Goal: Entertainment & Leisure: Consume media (video, audio)

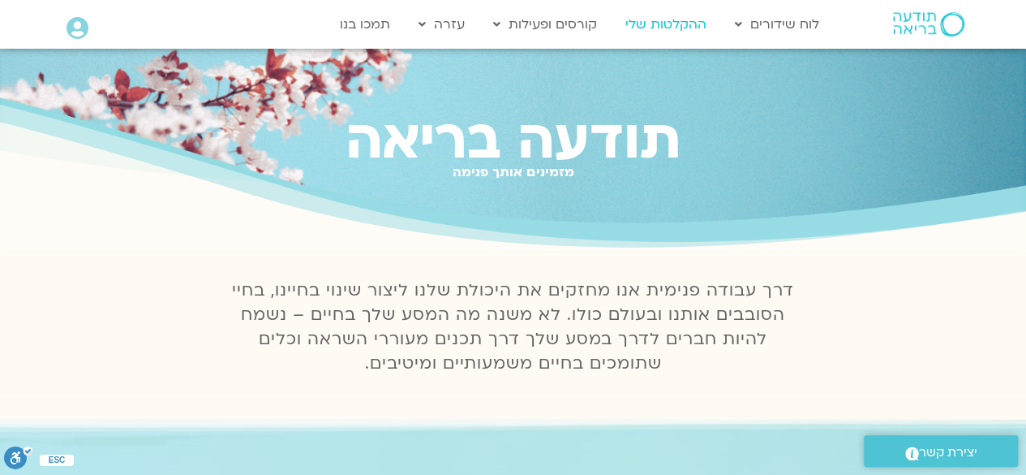
click at [667, 32] on link "ההקלטות שלי" at bounding box center [665, 24] width 97 height 31
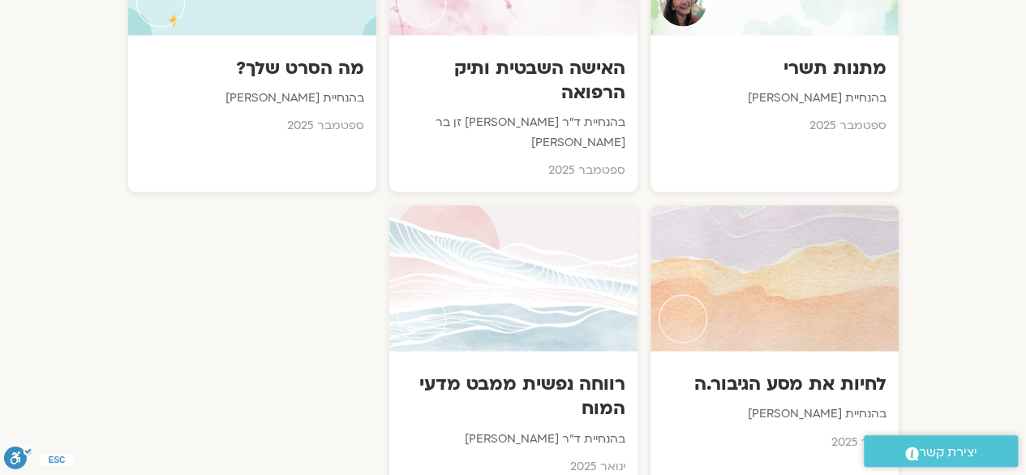
scroll to position [1663, 0]
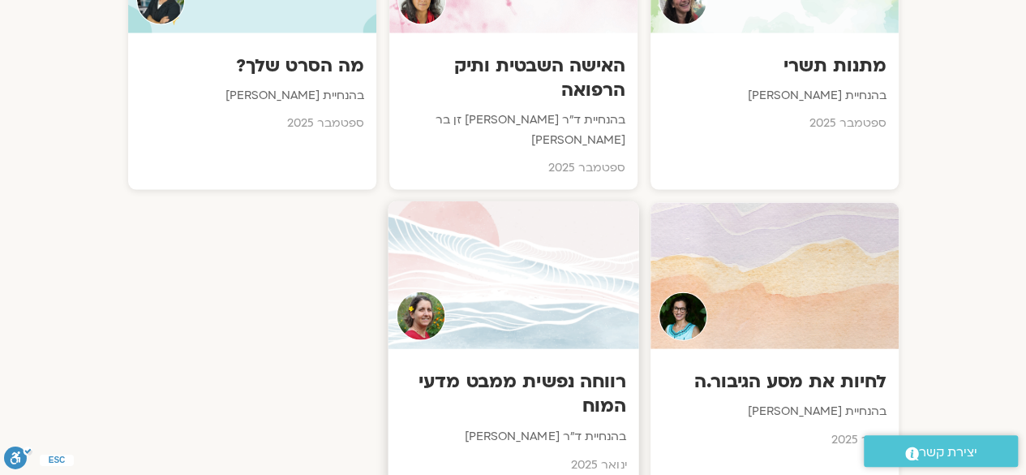
click at [577, 370] on h3 "רווחה נפשית ממבט מדעי המוח" at bounding box center [513, 394] width 226 height 49
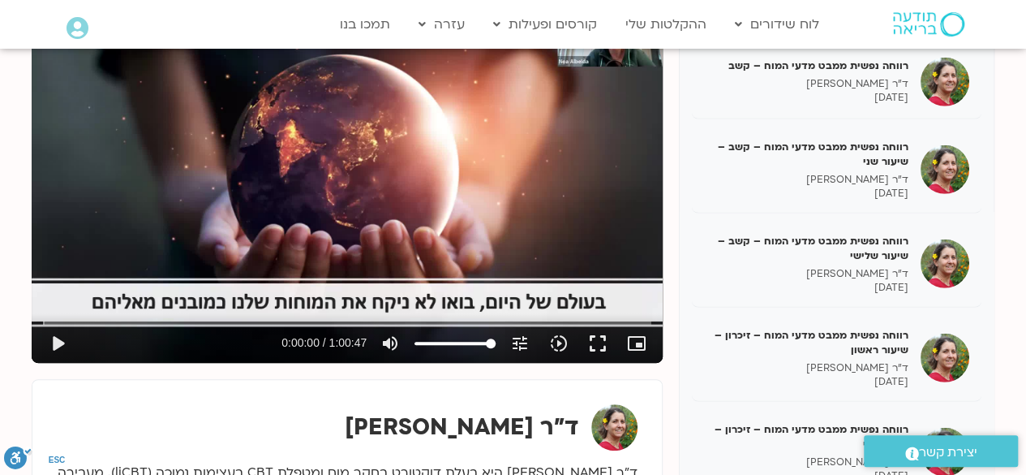
scroll to position [2305, 0]
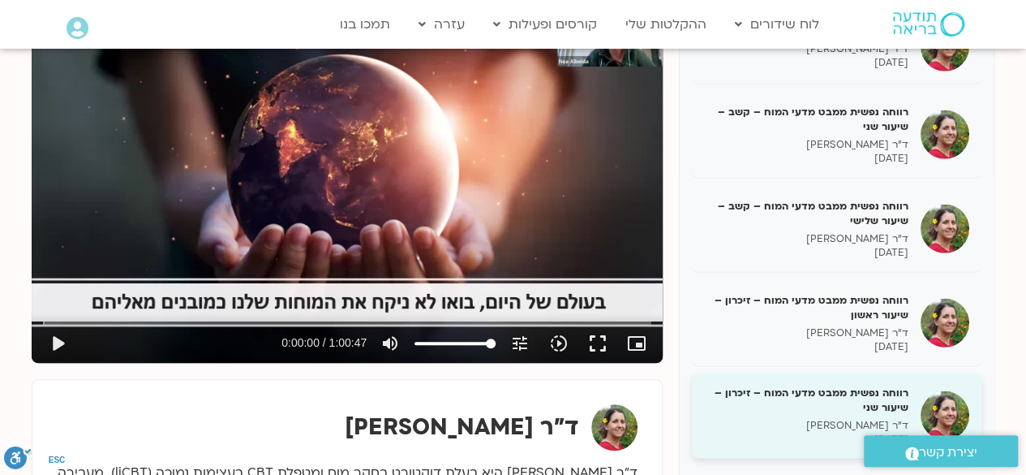
click at [981, 379] on div "רווחה נפשית ממבט מדעי המוח – זיכרון – שיעור שני ד"ר נועה אלבלדה 12/09/2025" at bounding box center [837, 416] width 290 height 86
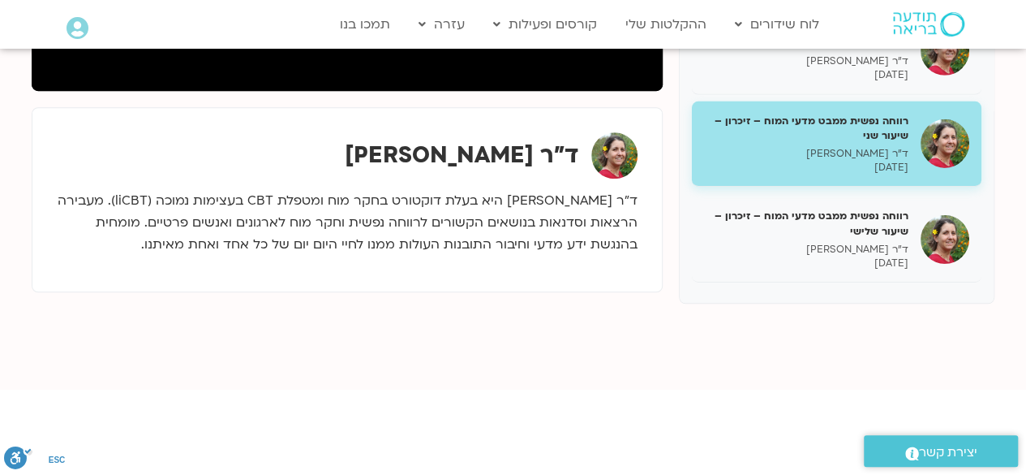
scroll to position [526, 0]
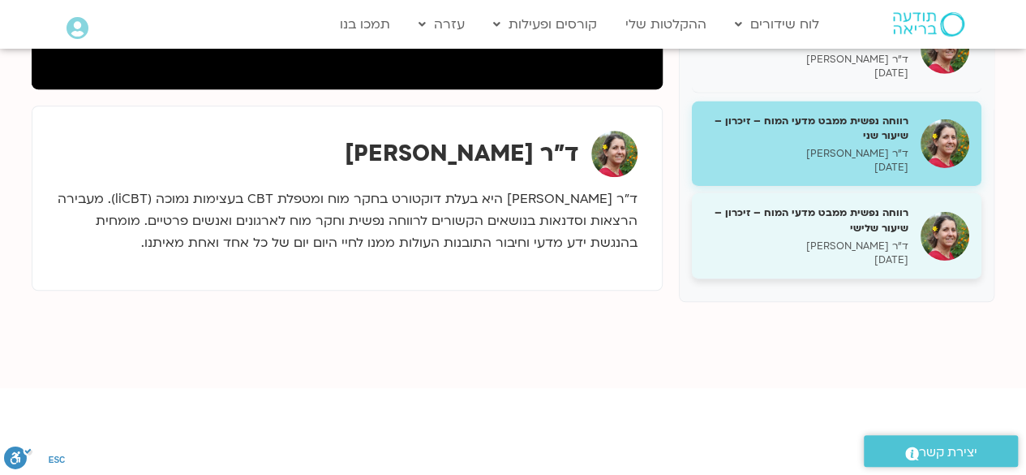
click at [869, 232] on h5 "רווחה נפשית ממבט מדעי המוח – זיכרון – שיעור שלישי" at bounding box center [806, 219] width 204 height 29
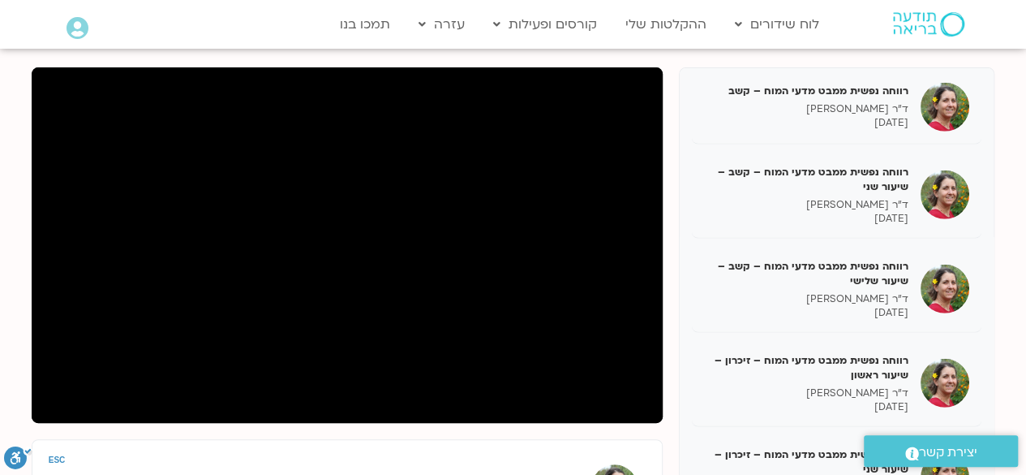
scroll to position [181, 0]
